Goal: Task Accomplishment & Management: Manage account settings

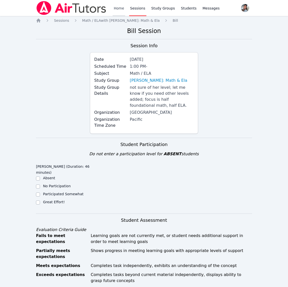
click at [121, 8] on link "Home" at bounding box center [119, 8] width 12 height 16
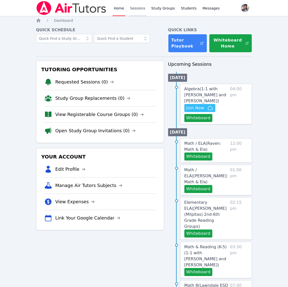
click at [139, 11] on link "Sessions" at bounding box center [137, 8] width 17 height 16
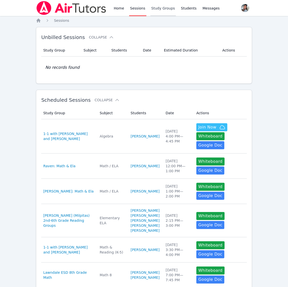
click at [158, 10] on link "Study Groups" at bounding box center [164, 8] width 26 height 16
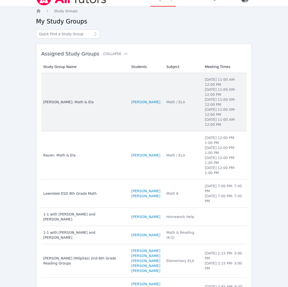
scroll to position [12, 0]
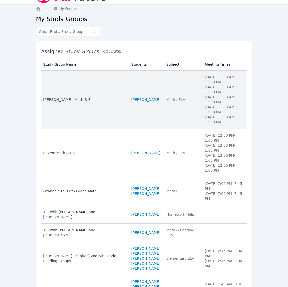
click at [151, 118] on td "Students SACARIANA CHARLEY" at bounding box center [146, 100] width 35 height 58
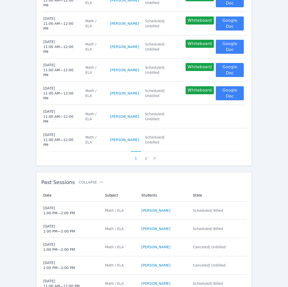
scroll to position [306, 0]
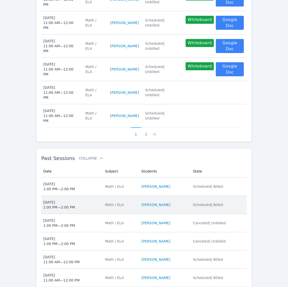
click at [139, 196] on td "Students SACARIANA CHARLEY" at bounding box center [165, 205] width 52 height 18
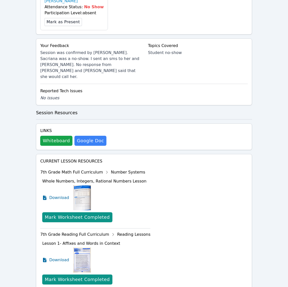
scroll to position [213, 0]
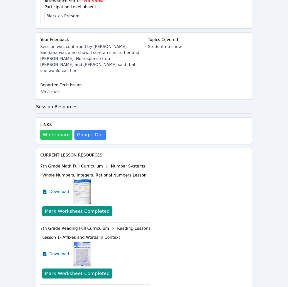
click at [54, 130] on button "Whiteboard" at bounding box center [56, 135] width 32 height 10
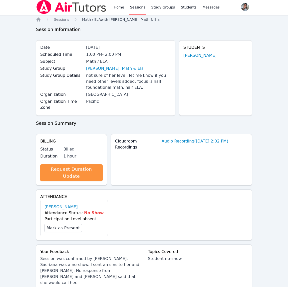
scroll to position [0, 0]
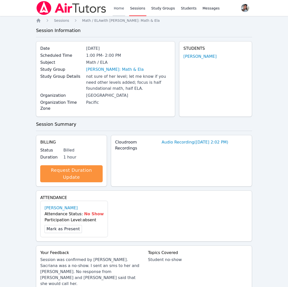
click at [123, 9] on link "Home" at bounding box center [119, 8] width 12 height 16
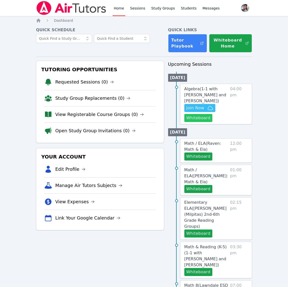
click at [195, 119] on button "Whiteboard" at bounding box center [199, 118] width 28 height 8
click at [216, 96] on span "Algebra ( 1-1 with Maryam Habibovic and Gabriella Aguilar )" at bounding box center [206, 95] width 42 height 17
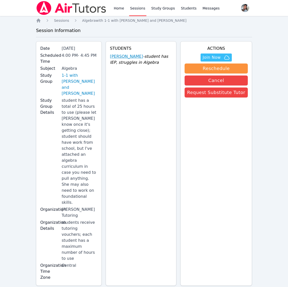
click at [134, 56] on link "Maryam Habibovic" at bounding box center [126, 57] width 33 height 6
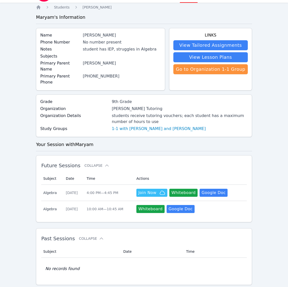
scroll to position [15, 0]
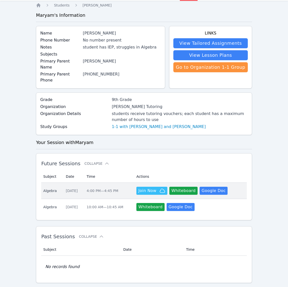
click at [116, 183] on td "Time 4:00 PM — 4:45 PM" at bounding box center [109, 191] width 50 height 16
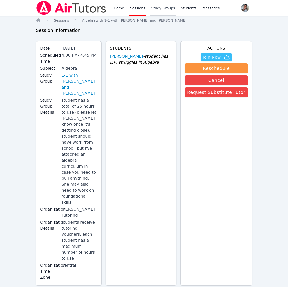
click at [156, 10] on link "Study Groups" at bounding box center [164, 8] width 26 height 16
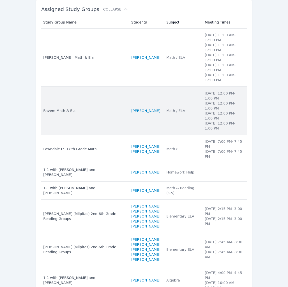
scroll to position [98, 0]
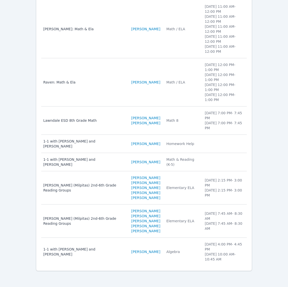
click at [192, 246] on td "Subject Algebra" at bounding box center [183, 252] width 39 height 28
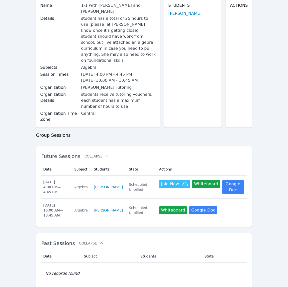
scroll to position [71, 0]
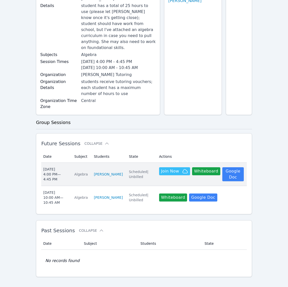
click at [149, 175] on td "State Scheduled | Unbilled" at bounding box center [141, 174] width 30 height 23
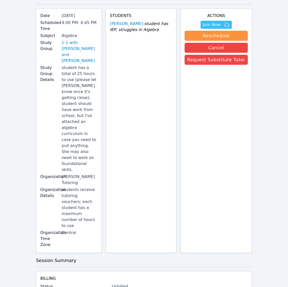
scroll to position [71, 0]
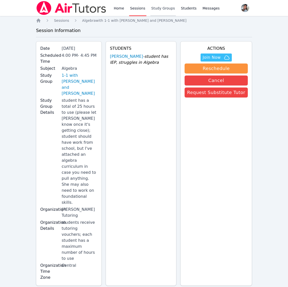
click at [154, 9] on link "Study Groups" at bounding box center [164, 8] width 26 height 16
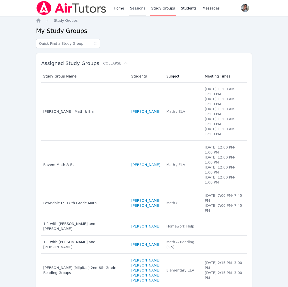
drag, startPoint x: 134, startPoint y: 8, endPoint x: 137, endPoint y: 15, distance: 7.4
click at [134, 8] on link "Sessions" at bounding box center [137, 8] width 17 height 16
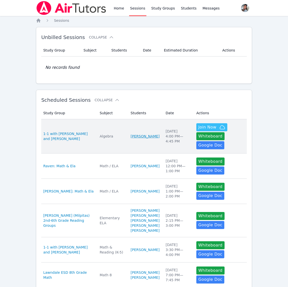
click at [133, 139] on link "[PERSON_NAME]" at bounding box center [145, 136] width 29 height 5
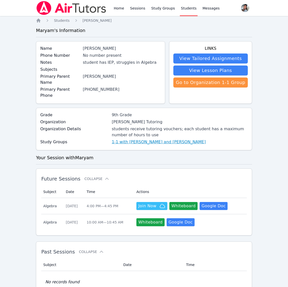
click at [129, 139] on link "1-1 with [PERSON_NAME] and [PERSON_NAME]" at bounding box center [159, 142] width 94 height 6
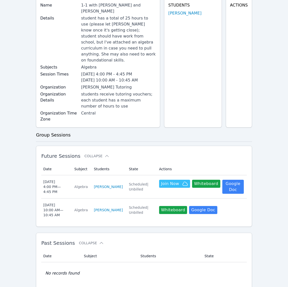
scroll to position [71, 0]
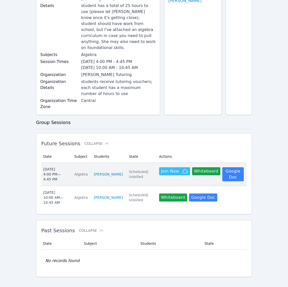
click at [102, 174] on td "Students Maryam Habibovic" at bounding box center [108, 174] width 35 height 23
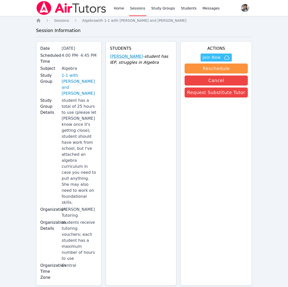
click at [127, 55] on link "Maryam Habibovic" at bounding box center [126, 57] width 33 height 6
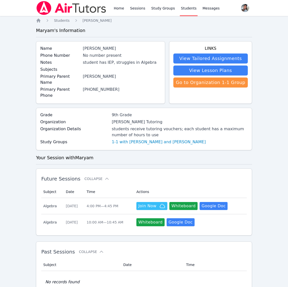
scroll to position [15, 0]
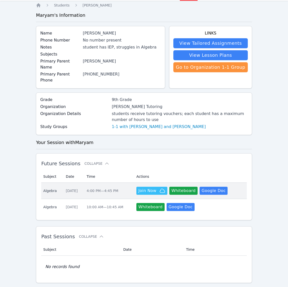
click at [127, 183] on td "Time 4:00 PM — 4:45 PM" at bounding box center [109, 191] width 50 height 16
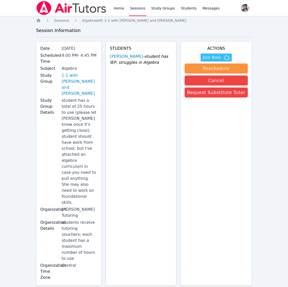
scroll to position [15, 0]
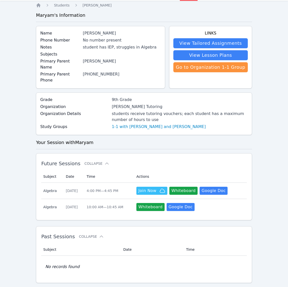
click at [127, 205] on div "10:00 AM — 10:45 AM" at bounding box center [109, 207] width 44 height 5
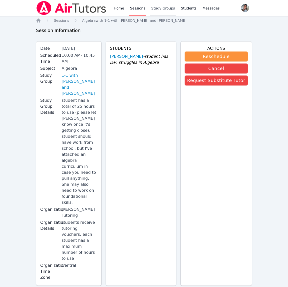
click at [154, 7] on link "Study Groups" at bounding box center [164, 8] width 26 height 16
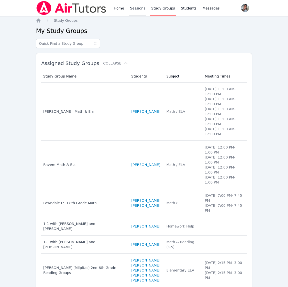
click at [130, 8] on link "Sessions" at bounding box center [137, 8] width 17 height 16
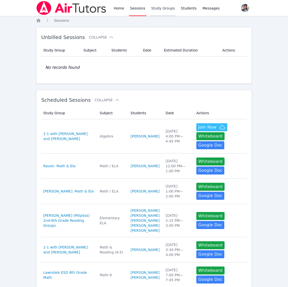
click at [164, 14] on link "Study Groups" at bounding box center [164, 8] width 26 height 16
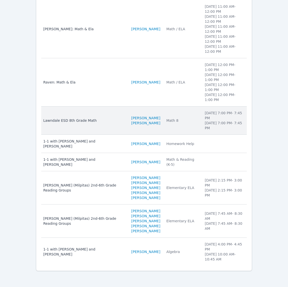
scroll to position [98, 0]
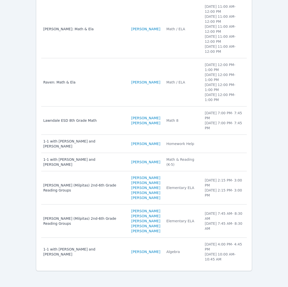
click at [192, 135] on td "Subject Homework Help" at bounding box center [183, 144] width 39 height 18
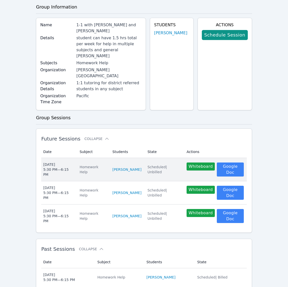
scroll to position [27, 0]
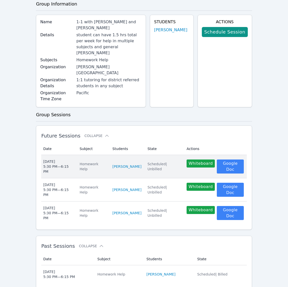
click at [140, 155] on td "Students Alejandra Hernandez" at bounding box center [127, 166] width 35 height 23
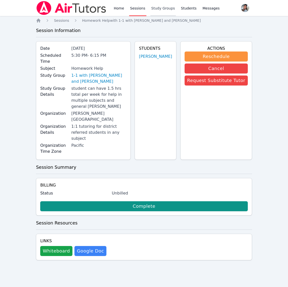
click at [161, 5] on link "Study Groups" at bounding box center [164, 8] width 26 height 16
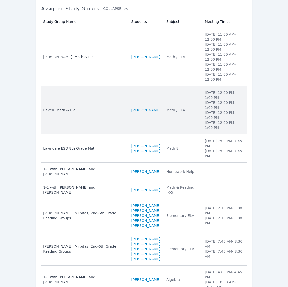
scroll to position [57, 0]
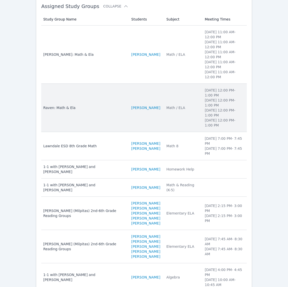
click at [168, 108] on div "Math / ELA" at bounding box center [183, 107] width 33 height 5
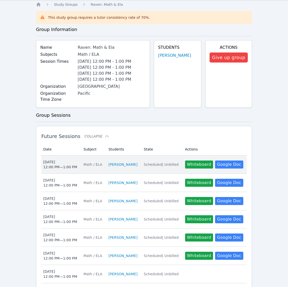
scroll to position [20, 0]
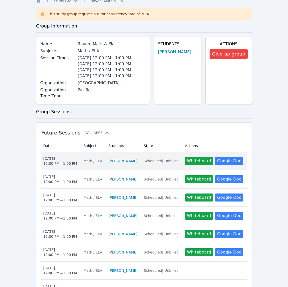
click at [167, 165] on td "State Scheduled | Unbilled" at bounding box center [161, 161] width 41 height 18
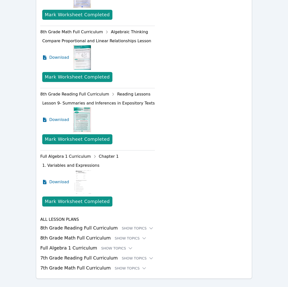
scroll to position [321, 0]
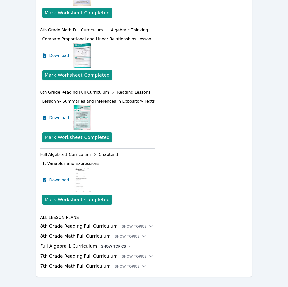
click at [104, 244] on div "Show Topics" at bounding box center [117, 246] width 32 height 5
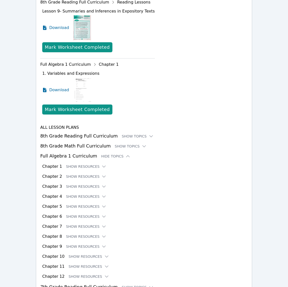
scroll to position [412, 0]
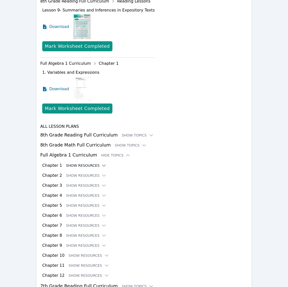
click at [68, 163] on button "Show Resources" at bounding box center [86, 165] width 41 height 5
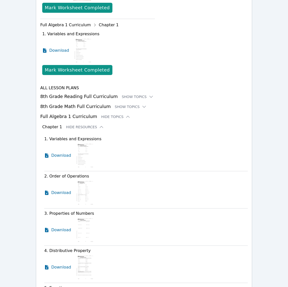
scroll to position [454, 0]
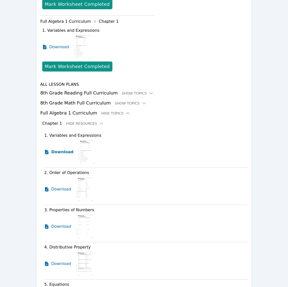
click at [56, 149] on span "Download" at bounding box center [62, 152] width 22 height 6
click at [56, 186] on span "Download" at bounding box center [62, 189] width 22 height 6
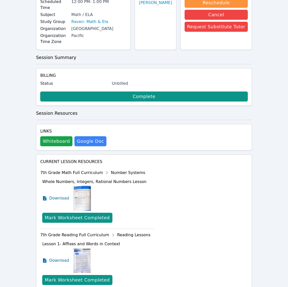
scroll to position [0, 0]
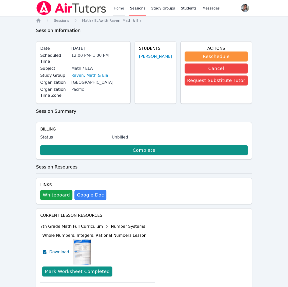
click at [119, 7] on link "Home" at bounding box center [119, 8] width 12 height 16
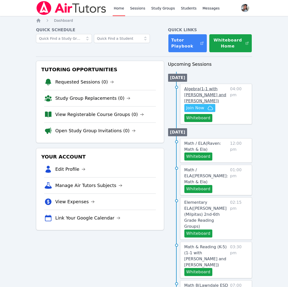
click at [195, 96] on span "Algebra ( 1-1 with Maryam Habibovic and Gabriella Aguilar )" at bounding box center [206, 95] width 42 height 17
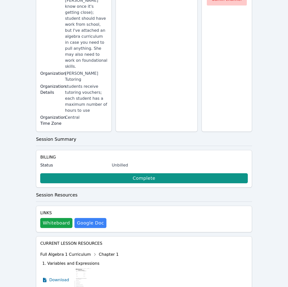
scroll to position [148, 0]
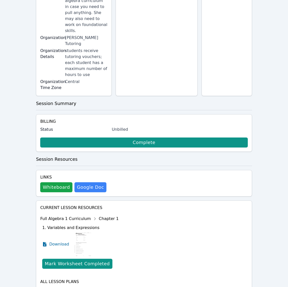
click at [116, 287] on div "Show Topics" at bounding box center [117, 290] width 32 height 5
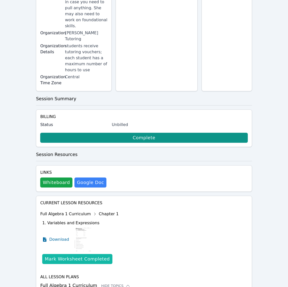
click at [81, 256] on div "Mark Worksheet Completed" at bounding box center [77, 259] width 65 height 7
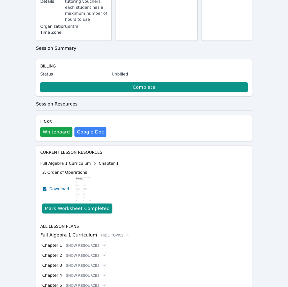
scroll to position [225, 0]
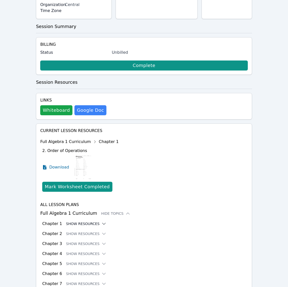
click at [79, 221] on button "Show Resources" at bounding box center [86, 223] width 41 height 5
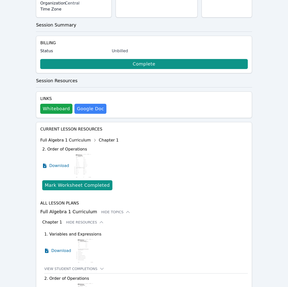
scroll to position [0, 0]
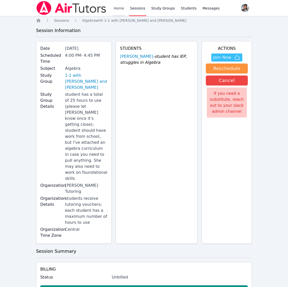
click at [119, 8] on link "Home" at bounding box center [119, 8] width 12 height 16
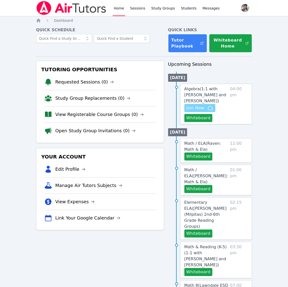
click at [201, 106] on span "Join Now" at bounding box center [196, 108] width 18 height 6
click at [143, 9] on link "Sessions" at bounding box center [137, 8] width 17 height 16
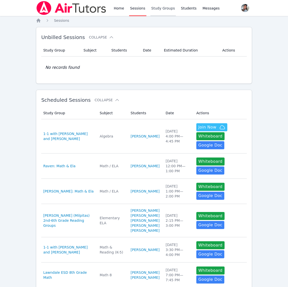
click at [171, 12] on link "Study Groups" at bounding box center [164, 8] width 26 height 16
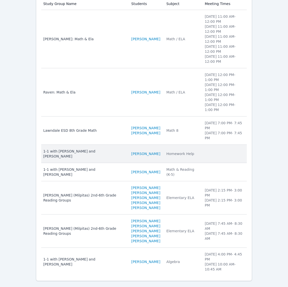
scroll to position [73, 0]
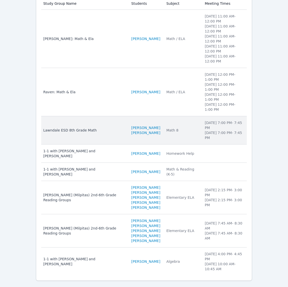
click at [190, 133] on td "Subject Math 8" at bounding box center [183, 130] width 39 height 28
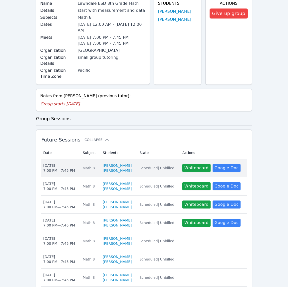
scroll to position [209, 0]
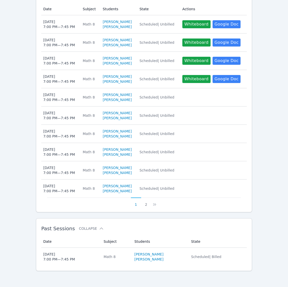
click at [139, 259] on link "Jahmari Bradford" at bounding box center [149, 259] width 29 height 5
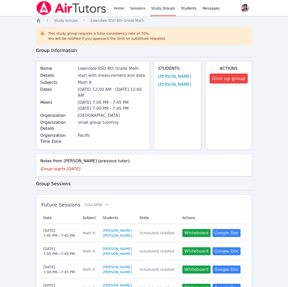
scroll to position [209, 0]
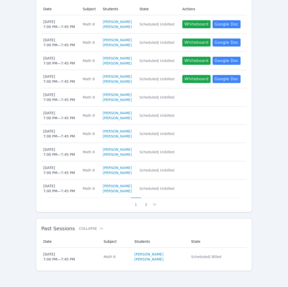
click at [126, 255] on div "Math 8" at bounding box center [116, 256] width 25 height 5
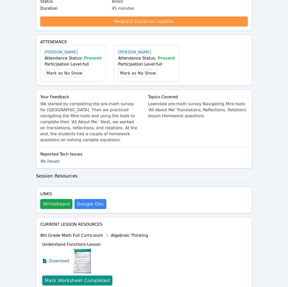
scroll to position [153, 0]
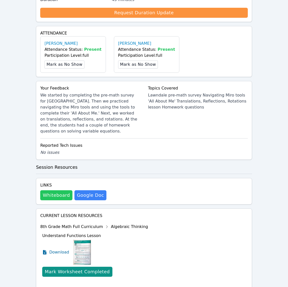
click at [60, 190] on button "Whiteboard" at bounding box center [56, 195] width 32 height 10
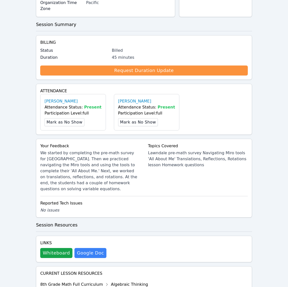
scroll to position [97, 0]
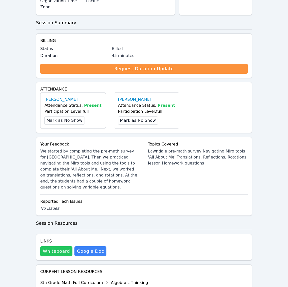
click at [53, 246] on button "Whiteboard" at bounding box center [56, 251] width 32 height 10
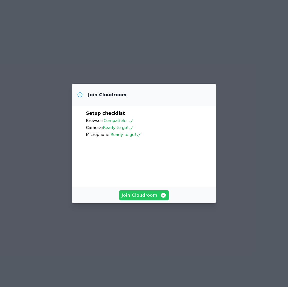
click at [157, 199] on span "Join Cloudroom" at bounding box center [144, 195] width 45 height 7
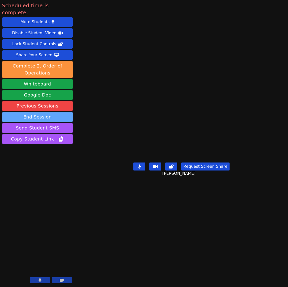
click at [26, 112] on button "End Session" at bounding box center [37, 117] width 71 height 10
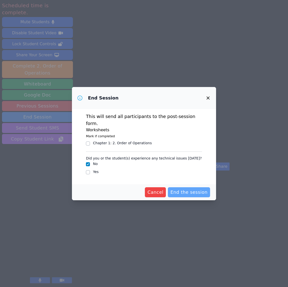
click at [185, 189] on span "End the session" at bounding box center [189, 192] width 37 height 7
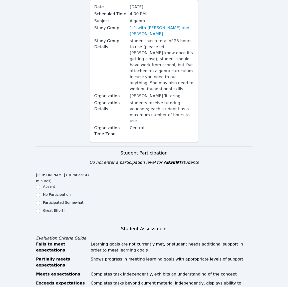
scroll to position [53, 0]
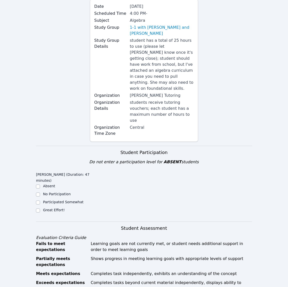
click at [42, 208] on div "Great Effort!" at bounding box center [63, 211] width 54 height 6
click at [36, 209] on input "Great Effort!" at bounding box center [38, 211] width 4 height 4
checkbox input "true"
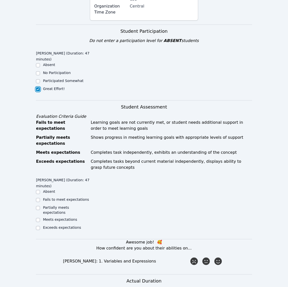
scroll to position [176, 0]
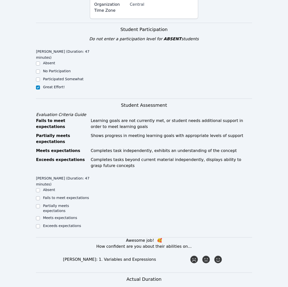
click at [63, 216] on label "Meets expectations" at bounding box center [60, 218] width 34 height 4
click at [40, 216] on input "Meets expectations" at bounding box center [38, 218] width 4 height 4
checkbox input "true"
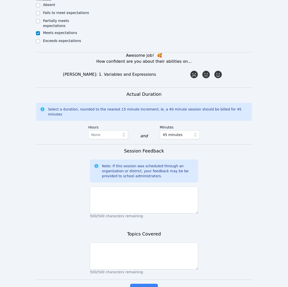
scroll to position [365, 0]
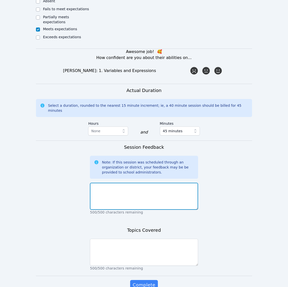
click at [153, 183] on textarea at bounding box center [144, 196] width 108 height 27
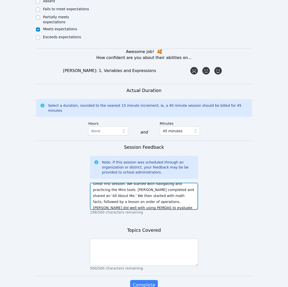
scroll to position [10, 0]
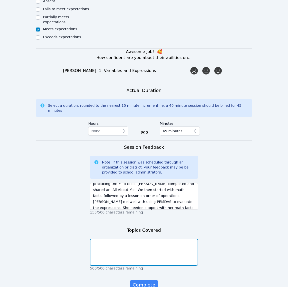
click at [135, 239] on textarea at bounding box center [144, 252] width 108 height 27
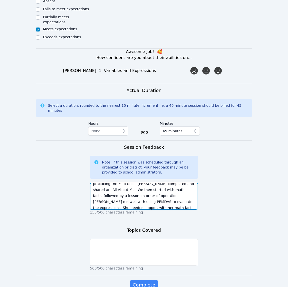
drag, startPoint x: 104, startPoint y: 181, endPoint x: 135, endPoint y: 175, distance: 31.0
click at [135, 183] on textarea "Great first session. We started with navigating and practicing the Miro tools. …" at bounding box center [144, 196] width 108 height 27
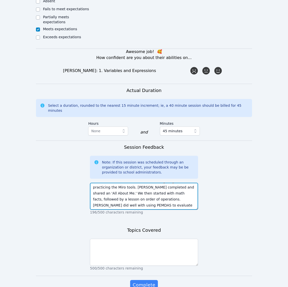
scroll to position [0, 0]
click at [154, 183] on textarea "Great first session. We started with navigating and practicing the Miro tools. …" at bounding box center [144, 196] width 108 height 27
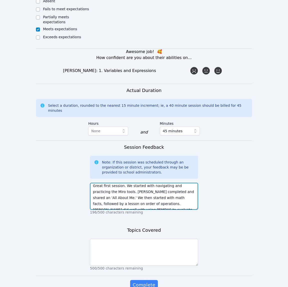
click at [142, 183] on textarea "Great first session. We started with navigating and practicing the Miro tools. …" at bounding box center [144, 196] width 108 height 27
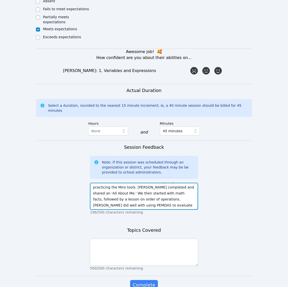
click at [138, 183] on textarea "Great first session. We started with navigating and practicing the Miro tools. …" at bounding box center [144, 196] width 108 height 27
click at [155, 183] on textarea "Great first session. We started with navigating and practicing the Miro tools. …" at bounding box center [144, 196] width 108 height 27
type textarea "Great first session. We started with navigating and practicing the Miro tools. …"
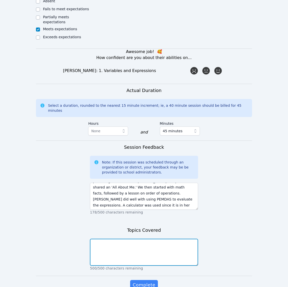
click at [156, 239] on textarea at bounding box center [144, 252] width 108 height 27
type textarea "Navigating Miro tools 'All About Me' Order of operations"
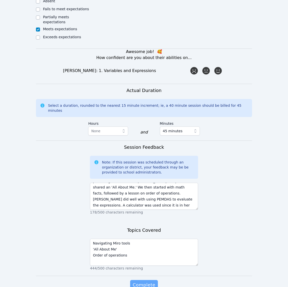
click at [146, 282] on span "Complete" at bounding box center [144, 285] width 23 height 7
